Goal: Find specific page/section: Locate a particular part of the current website

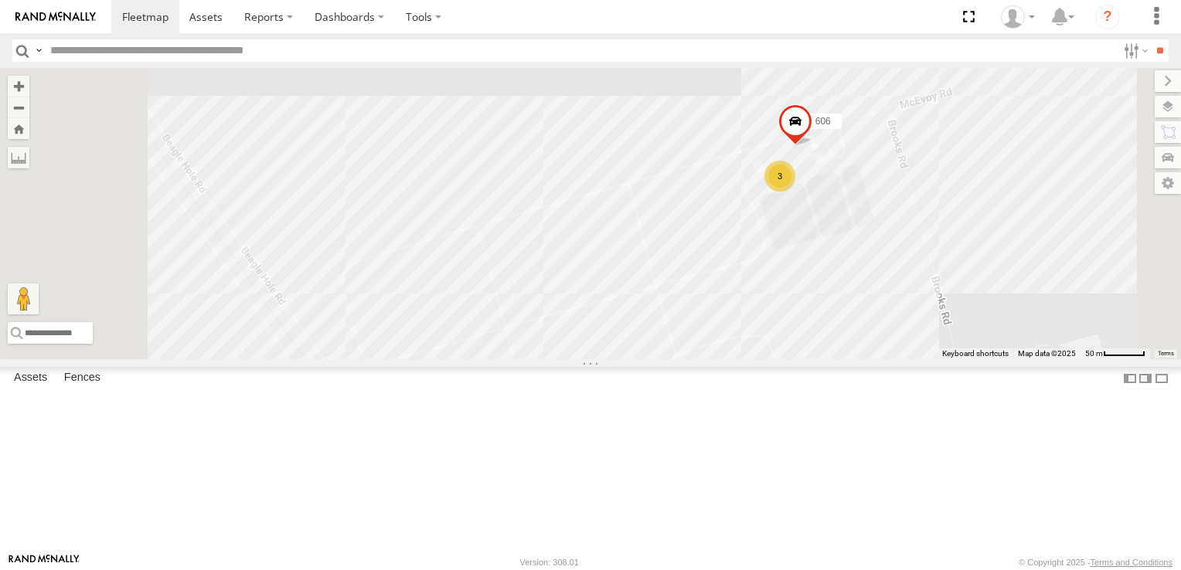
click at [795, 192] on div "3" at bounding box center [779, 176] width 31 height 31
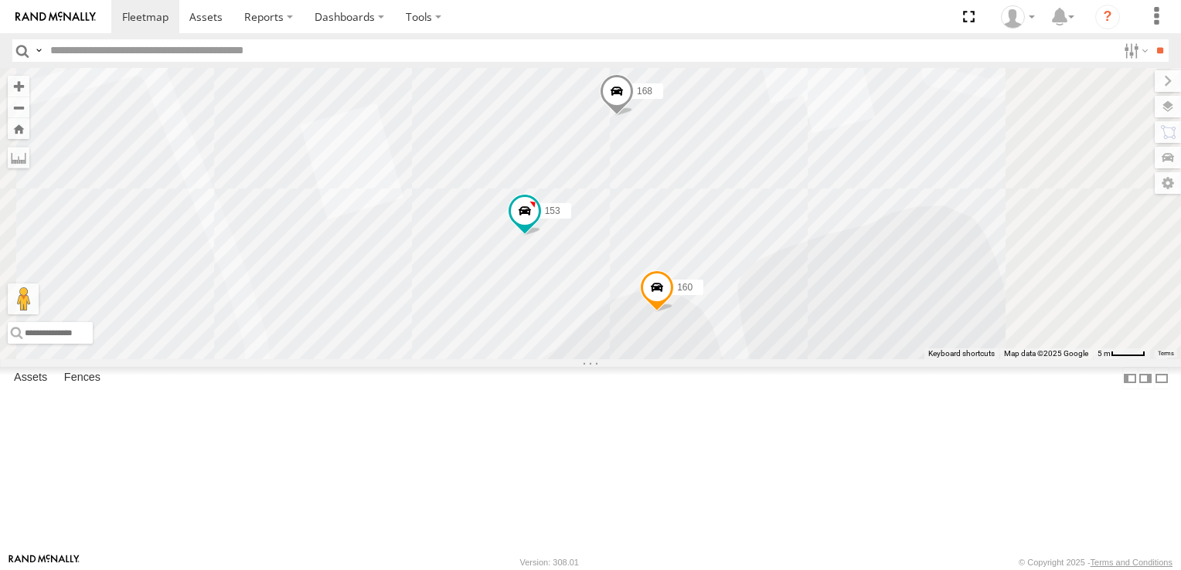
click at [0, 0] on span at bounding box center [0, 0] width 0 height 0
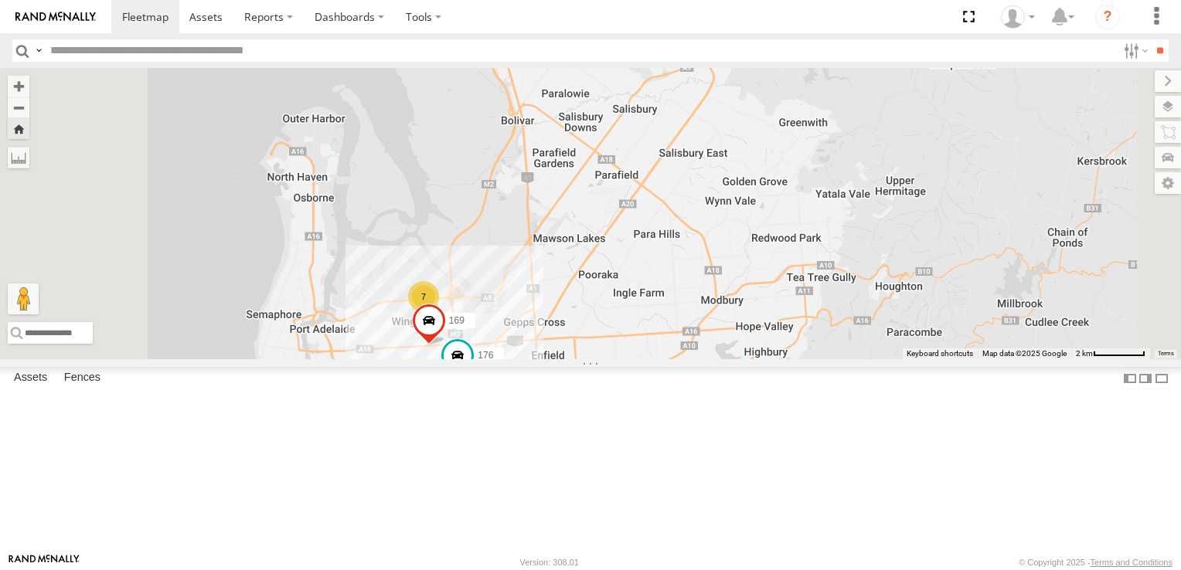
drag, startPoint x: 720, startPoint y: 277, endPoint x: 738, endPoint y: 224, distance: 56.5
click at [738, 224] on div "169 7 4 167 176" at bounding box center [590, 213] width 1181 height 291
click at [441, 312] on div "7" at bounding box center [425, 296] width 31 height 31
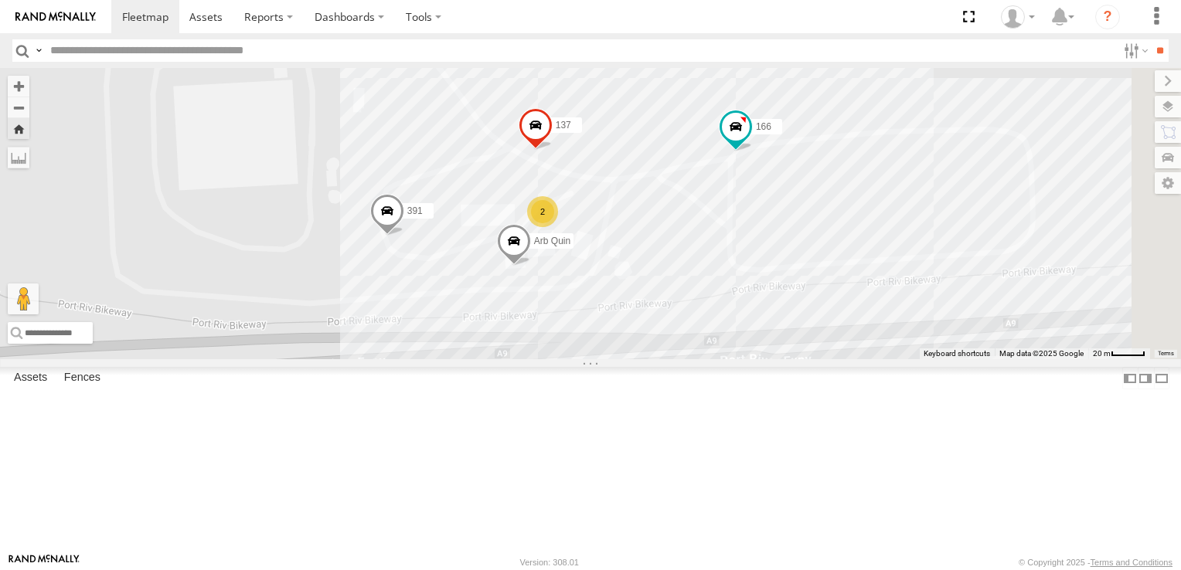
drag, startPoint x: 932, startPoint y: 215, endPoint x: 546, endPoint y: 314, distance: 398.1
click at [546, 314] on div "169 167 176 137 172 391 166 Arb Quin 2" at bounding box center [590, 213] width 1181 height 291
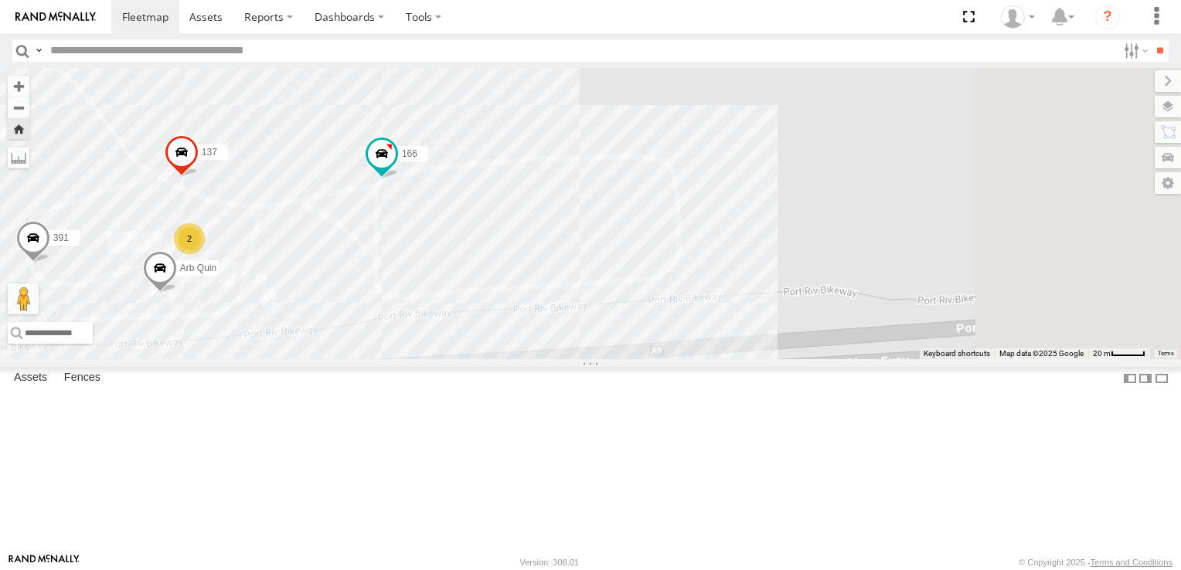
drag, startPoint x: 1056, startPoint y: 301, endPoint x: 700, endPoint y: 328, distance: 356.6
click at [700, 328] on div "169 167 176 137 172 391 166 Arb Quin 2" at bounding box center [590, 213] width 1181 height 291
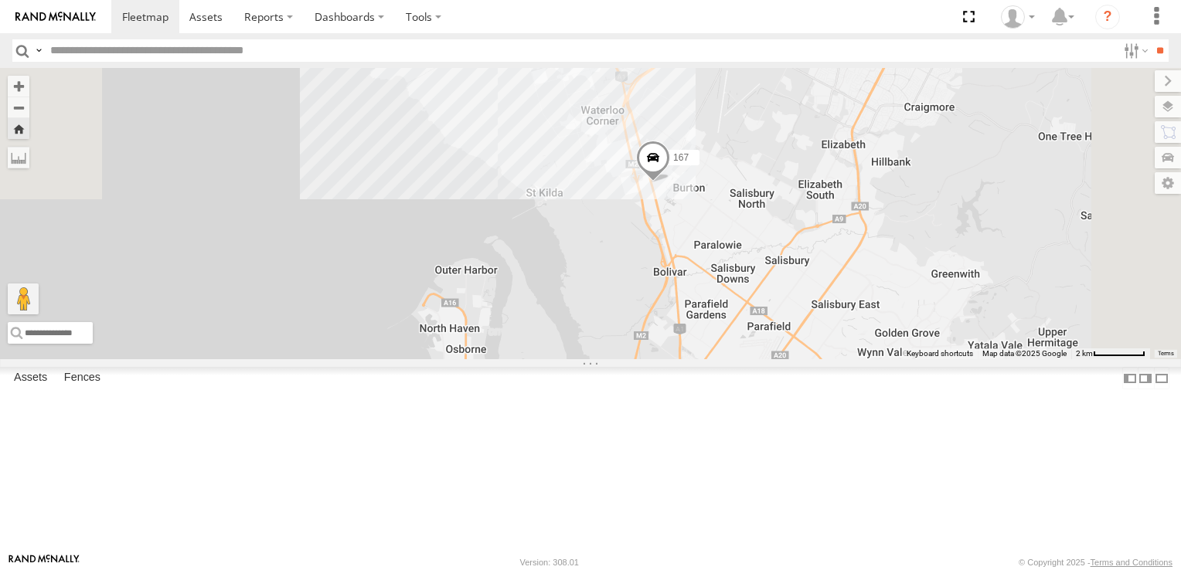
drag, startPoint x: 1003, startPoint y: 120, endPoint x: 895, endPoint y: 427, distance: 325.3
click at [895, 359] on div "169 167 176 165 7" at bounding box center [590, 213] width 1181 height 291
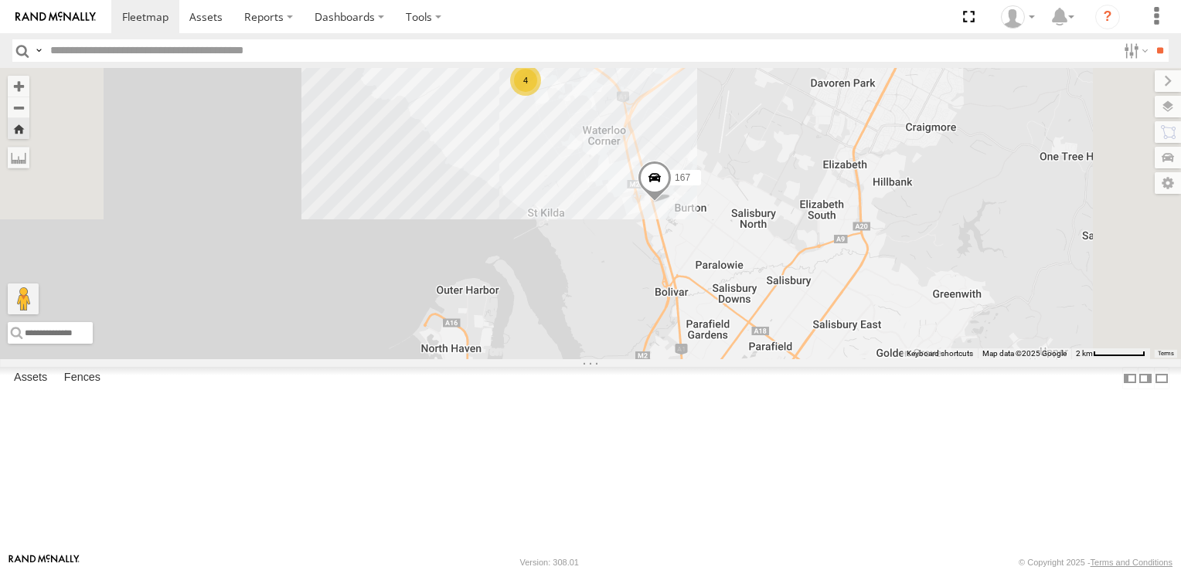
click at [541, 96] on div "4" at bounding box center [525, 80] width 31 height 31
